Goal: Task Accomplishment & Management: Use online tool/utility

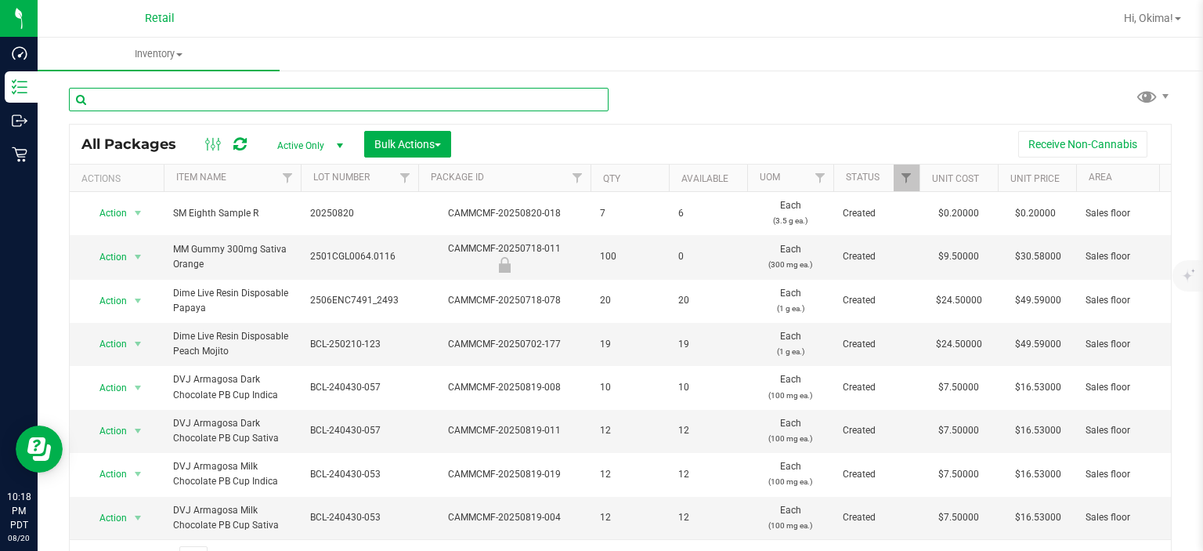
click at [143, 101] on input "text" at bounding box center [339, 99] width 540 height 23
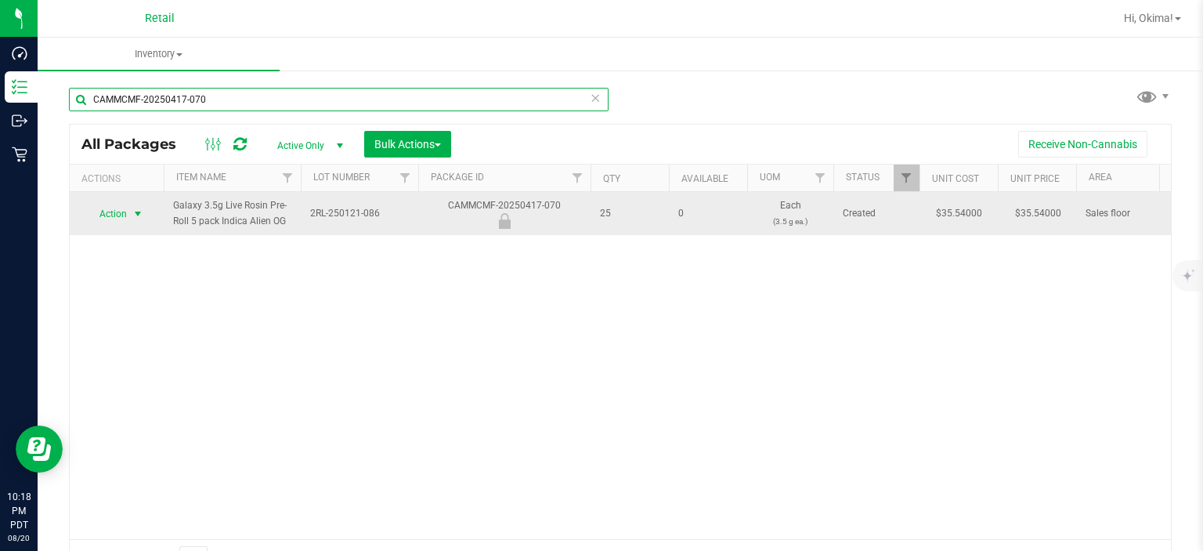
type input "CAMMCMF-20250417-070"
click at [135, 212] on span "select" at bounding box center [138, 214] width 13 height 13
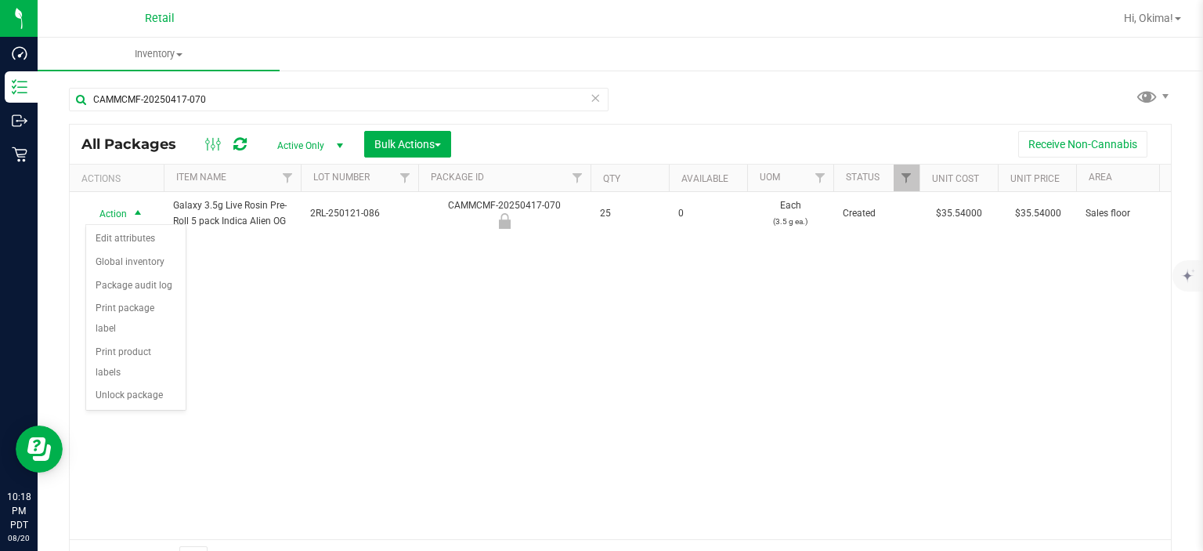
click at [153, 386] on div "Action Edit attributes Global inventory Package audit log Print package label P…" at bounding box center [135, 317] width 101 height 187
click at [169, 384] on li "Unlock package" at bounding box center [135, 395] width 99 height 23
